Goal: Task Accomplishment & Management: Manage account settings

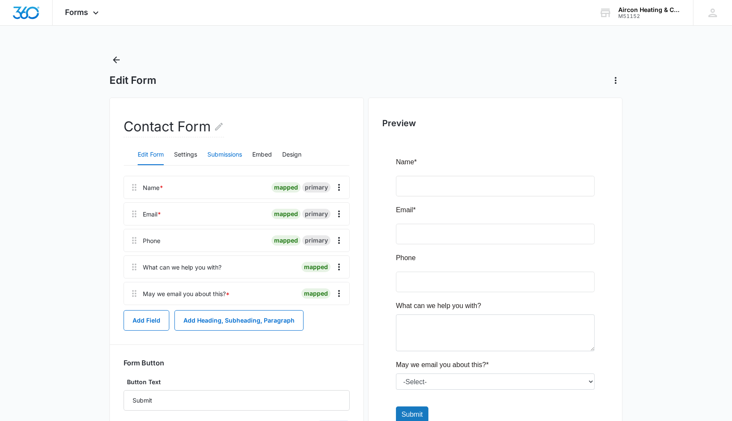
click at [230, 152] on button "Submissions" at bounding box center [224, 154] width 35 height 21
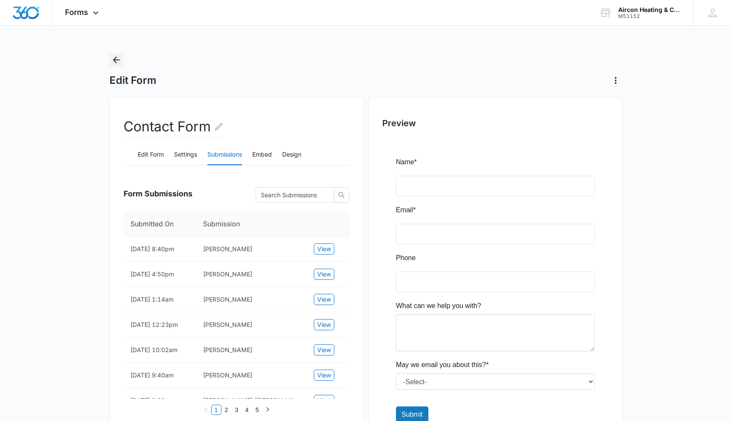
click at [112, 61] on icon "Back" at bounding box center [116, 60] width 10 height 10
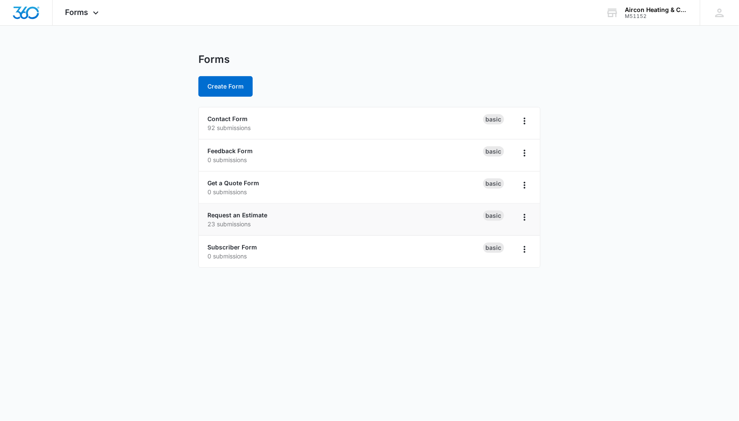
click at [236, 219] on p "23 submissions" at bounding box center [345, 223] width 276 height 9
click at [247, 218] on link "Request an Estimate" at bounding box center [237, 214] width 60 height 7
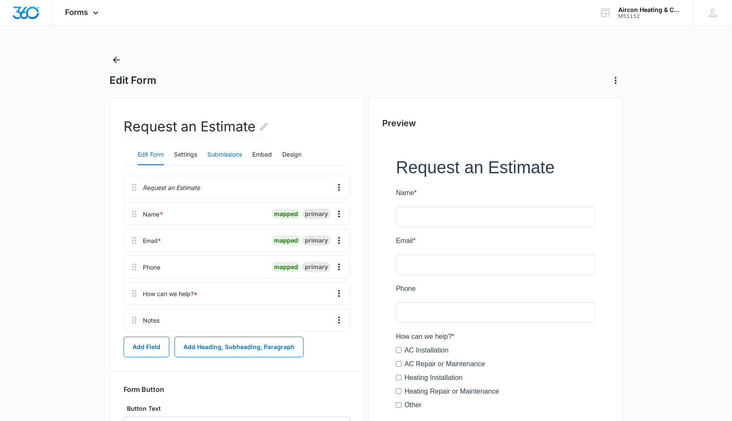
click at [224, 156] on button "Submissions" at bounding box center [224, 154] width 35 height 21
